Goal: Transaction & Acquisition: Book appointment/travel/reservation

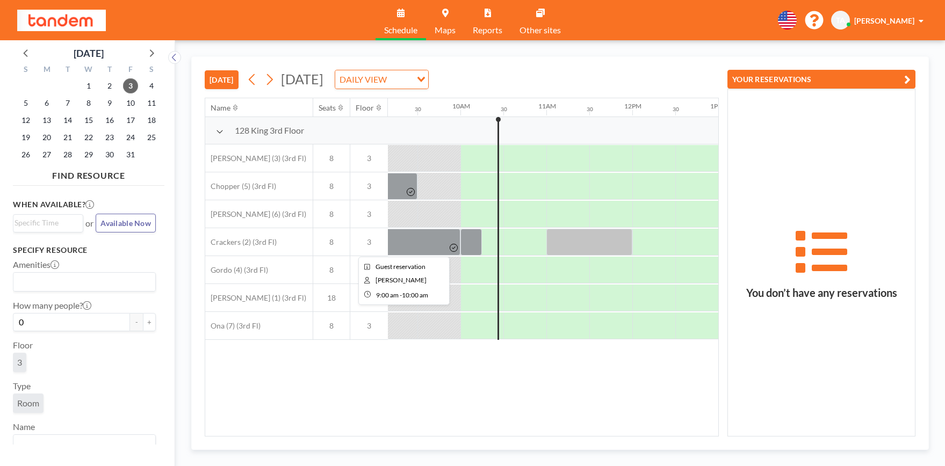
scroll to position [0, 816]
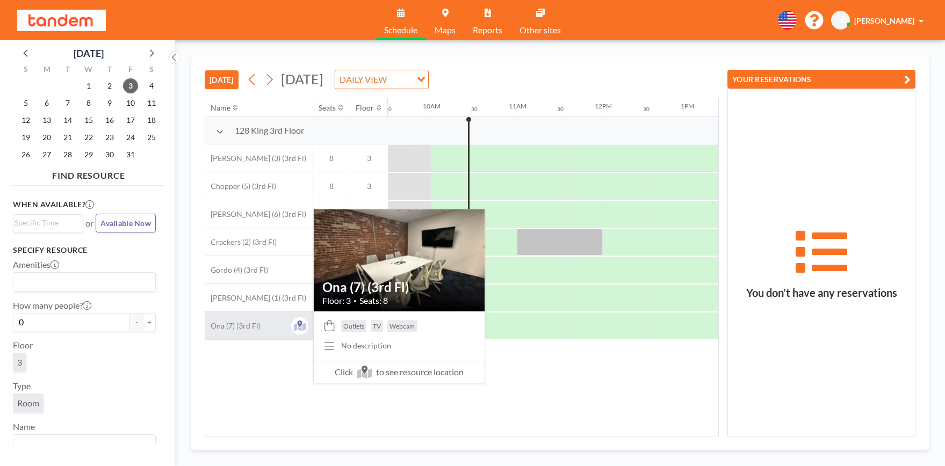
click at [262, 323] on div "Ona (7) (3rd Fl)" at bounding box center [258, 325] width 107 height 27
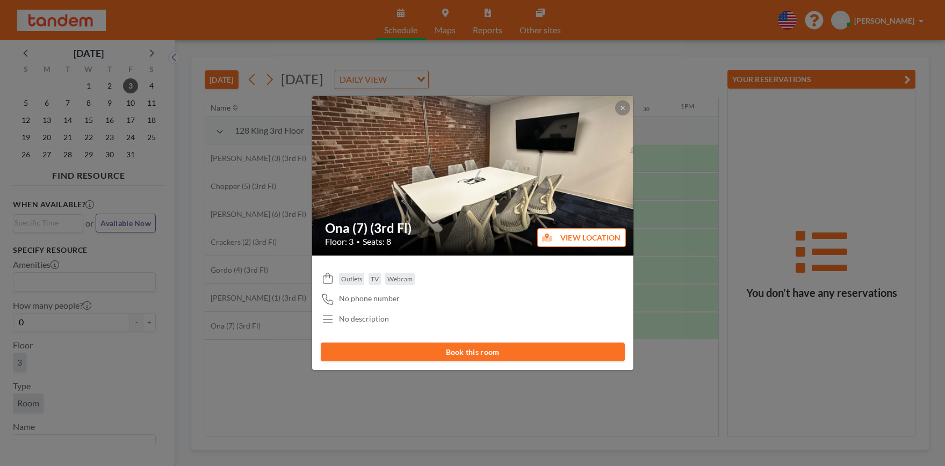
click at [457, 354] on button "Book this room" at bounding box center [473, 352] width 304 height 19
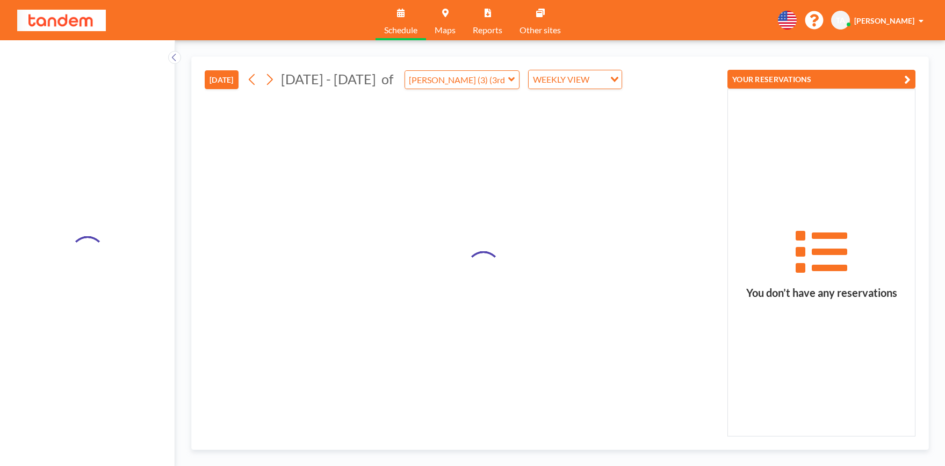
type input "Ona (7) (3rd Fl)"
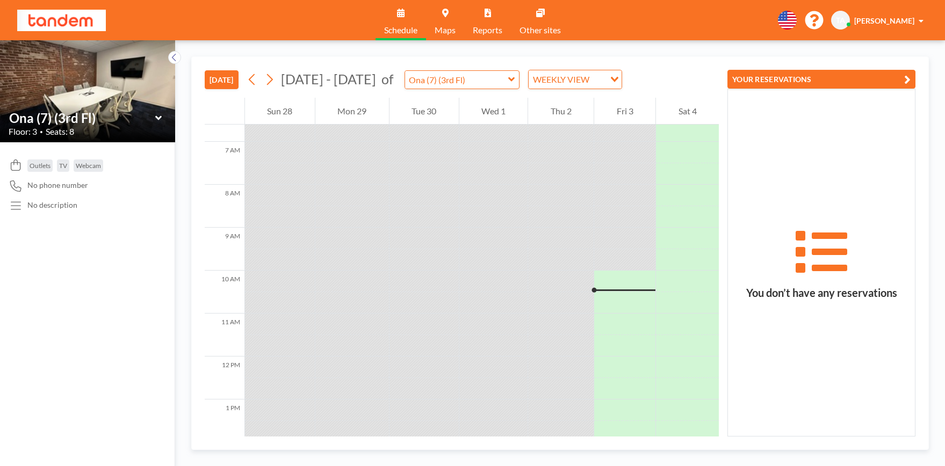
scroll to position [311, 0]
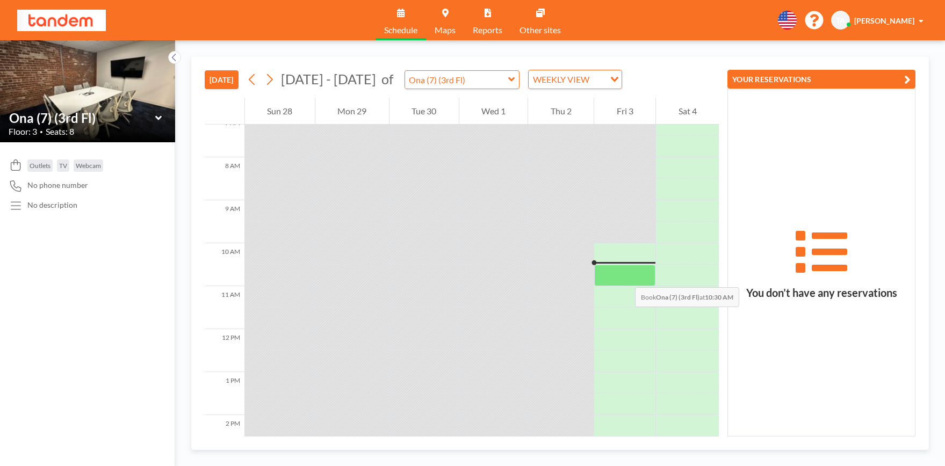
click at [624, 277] on div at bounding box center [624, 275] width 61 height 21
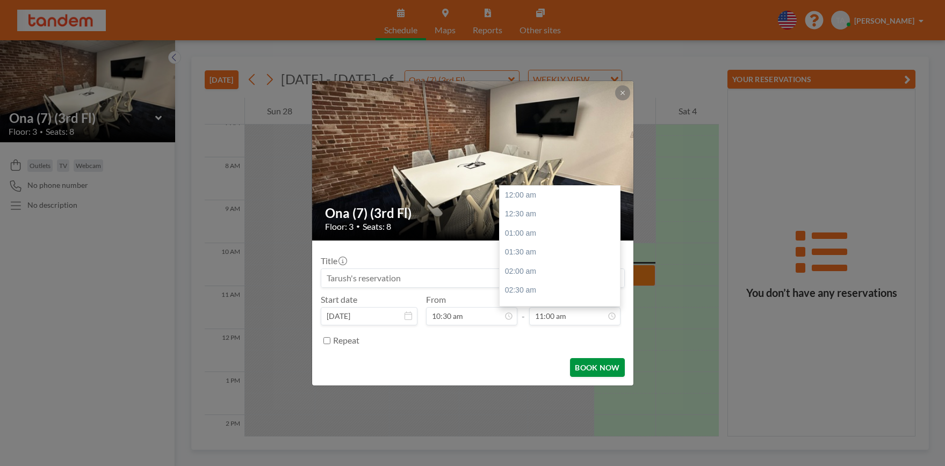
scroll to position [421, 0]
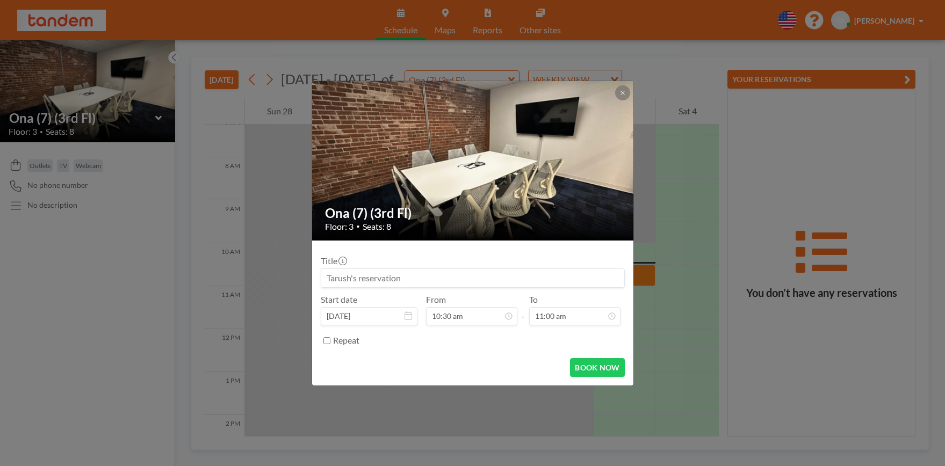
click at [329, 342] on input "Repeat" at bounding box center [326, 340] width 7 height 7
checkbox input "true"
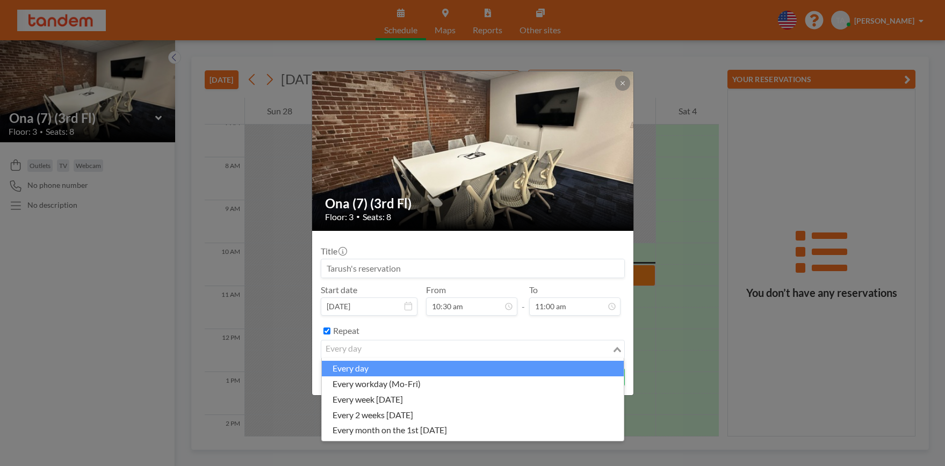
click at [464, 356] on input "Search for option" at bounding box center [466, 350] width 288 height 14
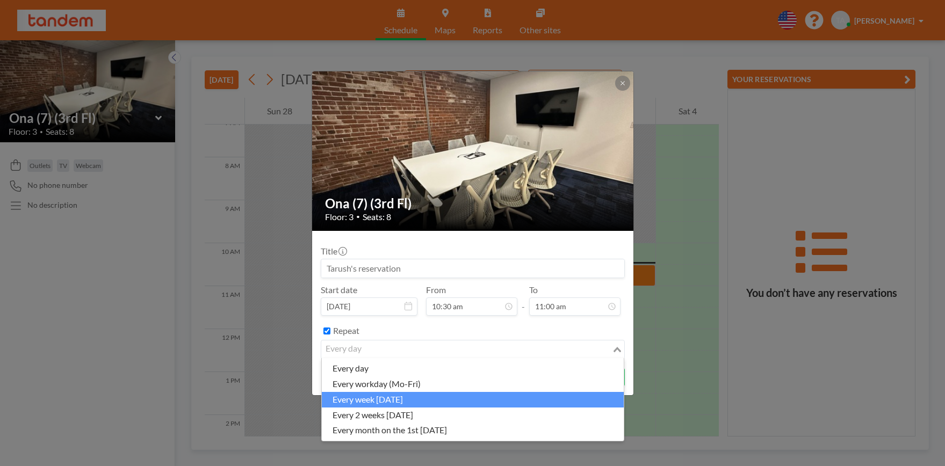
click at [424, 400] on li "every week [DATE]" at bounding box center [473, 400] width 302 height 16
click at [495, 356] on input "Search for option" at bounding box center [466, 350] width 288 height 14
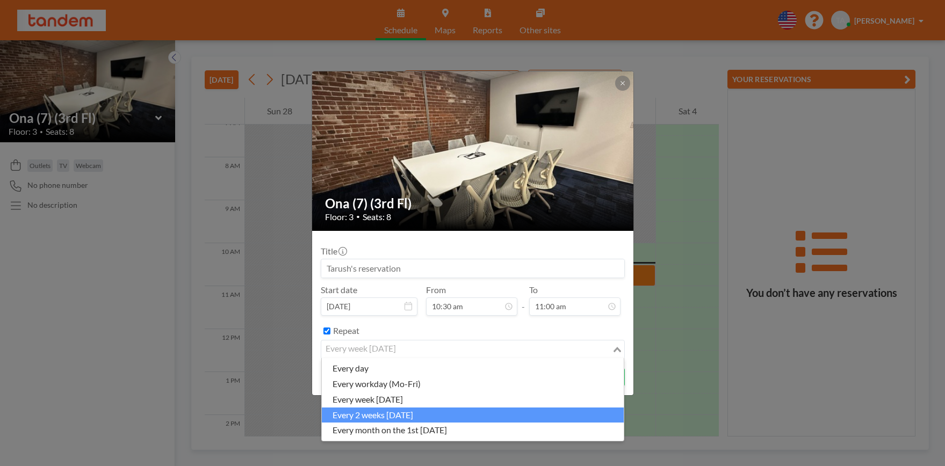
click at [457, 418] on li "every 2 weeks [DATE]" at bounding box center [473, 416] width 302 height 16
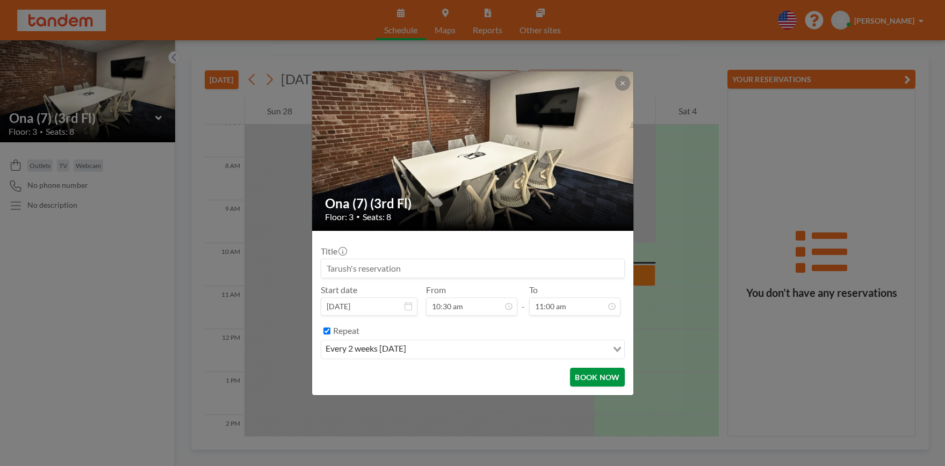
click at [587, 378] on button "BOOK NOW" at bounding box center [597, 377] width 54 height 19
